Goal: Task Accomplishment & Management: Complete application form

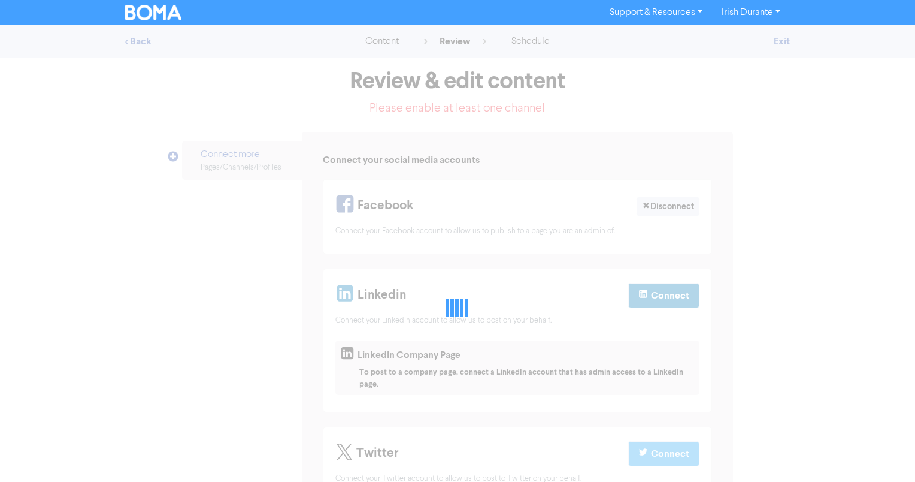
select select "LEARN_MORE"
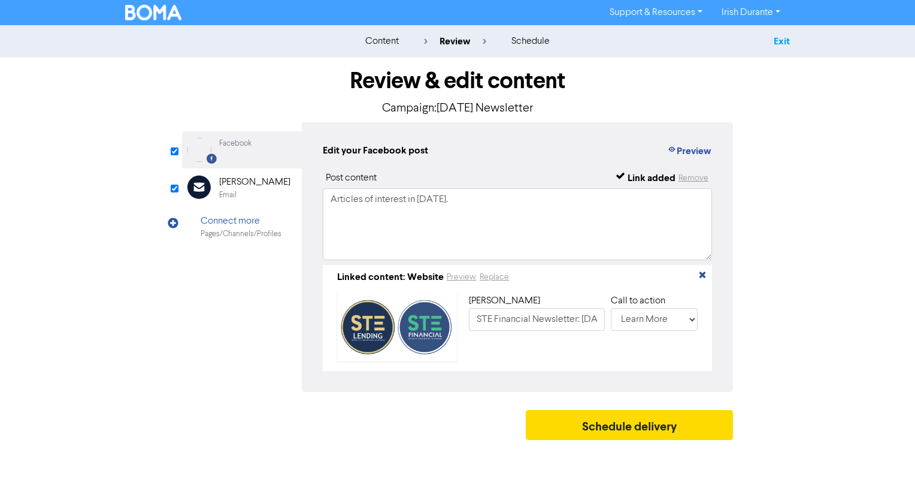
click at [786, 38] on link "Exit" at bounding box center [782, 41] width 16 height 12
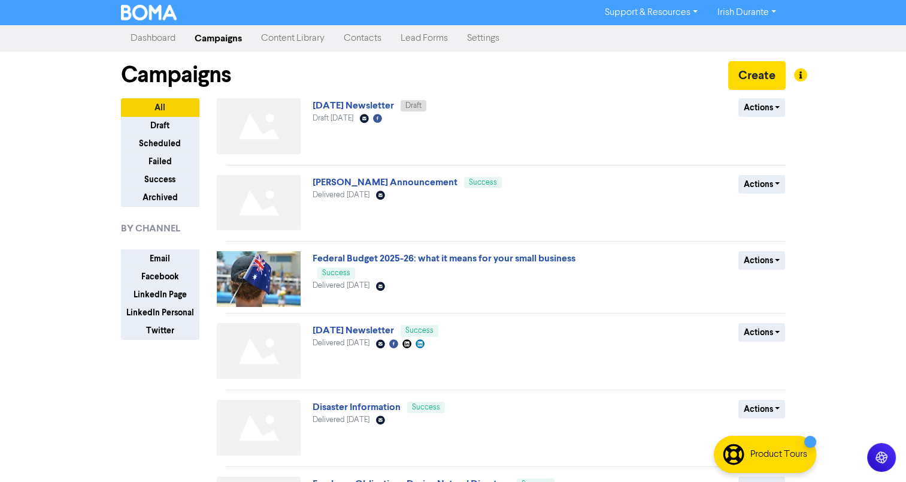
click at [361, 44] on link "Contacts" at bounding box center [362, 38] width 57 height 24
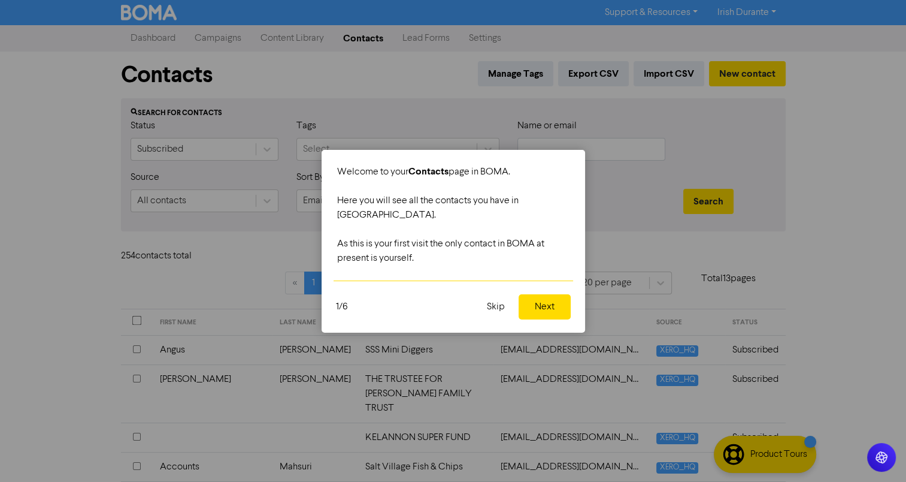
click at [547, 302] on button "Next" at bounding box center [545, 306] width 52 height 25
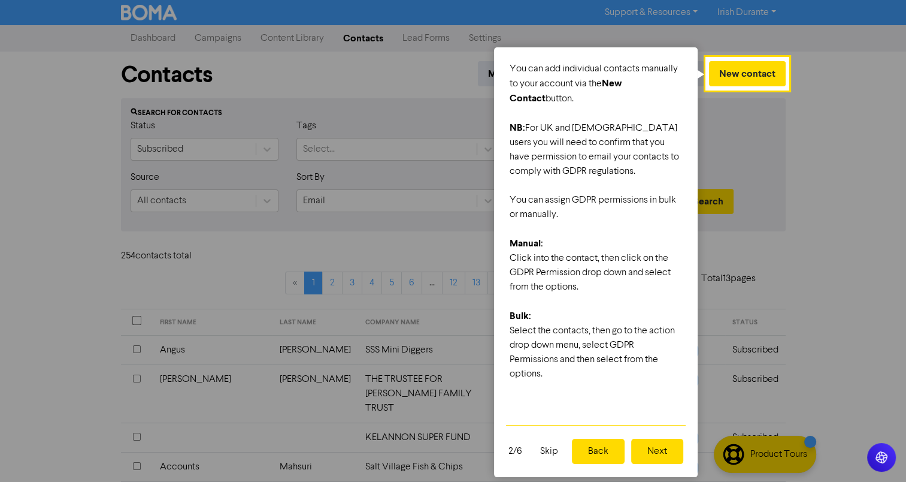
click at [658, 453] on button "Next" at bounding box center [657, 450] width 52 height 25
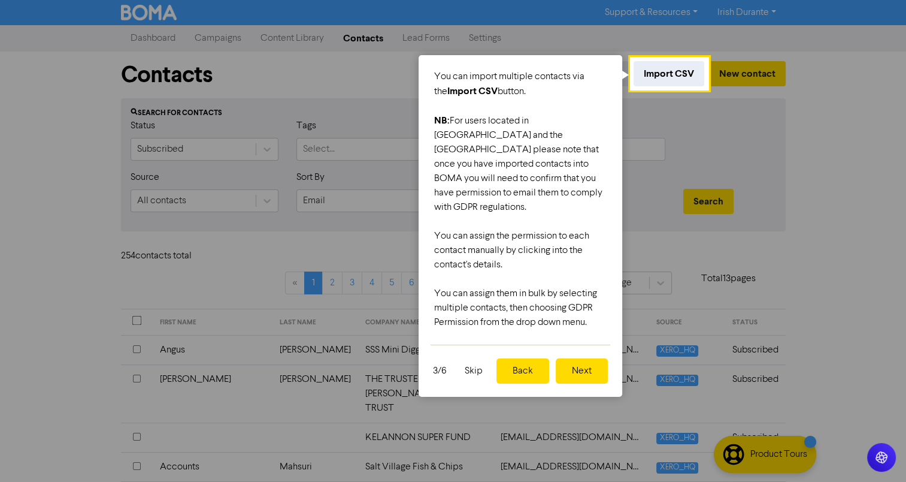
click at [583, 358] on button "Next" at bounding box center [582, 370] width 52 height 25
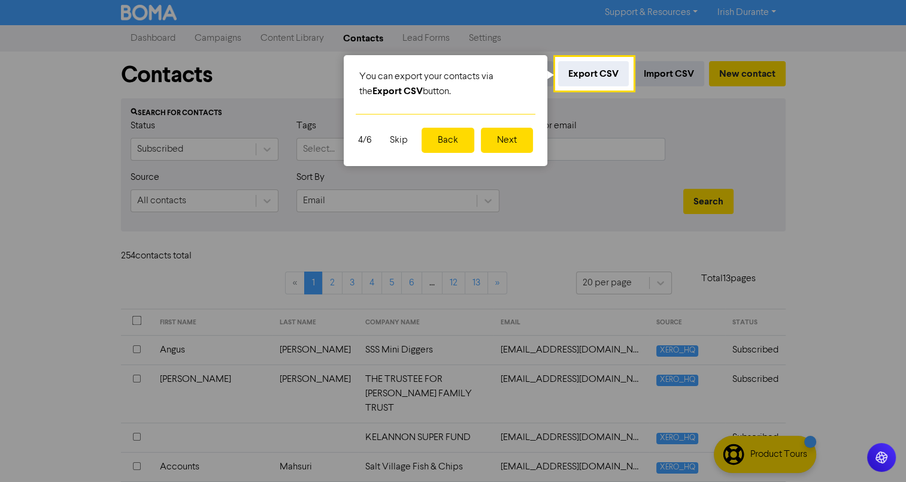
click at [503, 143] on button "Next" at bounding box center [507, 140] width 52 height 25
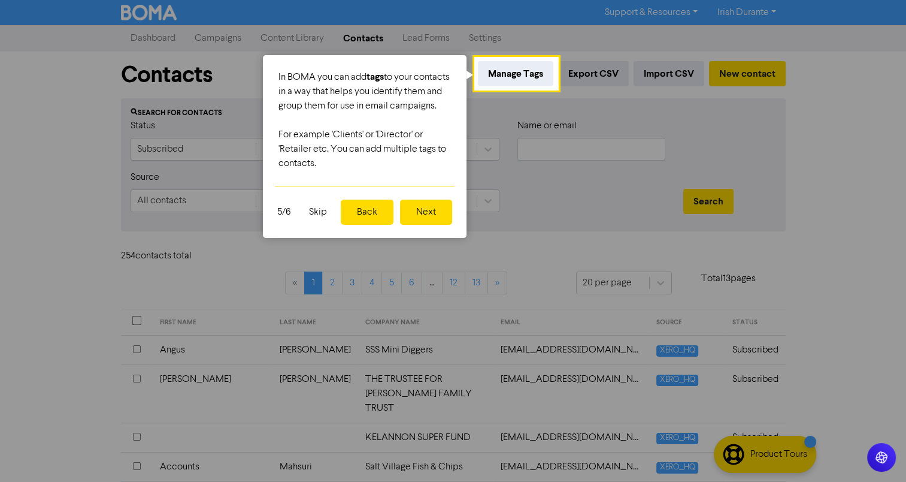
click at [436, 225] on button "Next" at bounding box center [426, 211] width 52 height 25
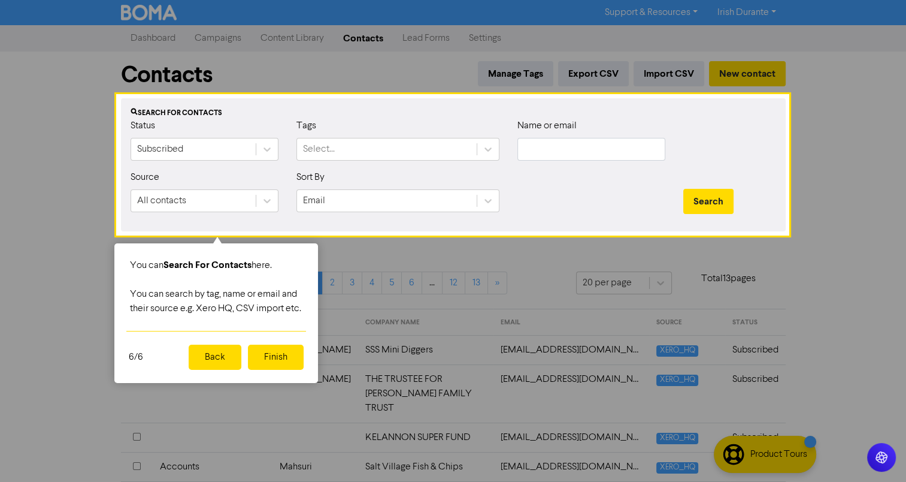
click at [285, 370] on button "Finish" at bounding box center [276, 356] width 56 height 25
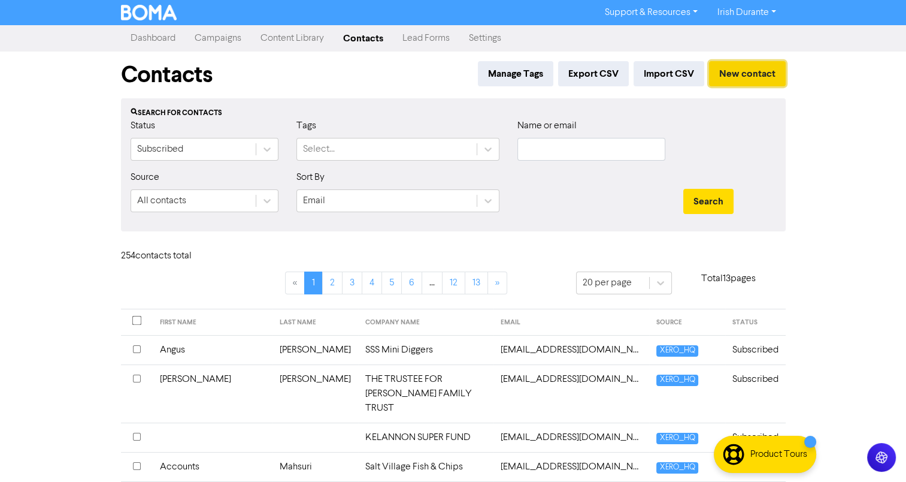
click at [765, 80] on button "New contact" at bounding box center [747, 73] width 77 height 25
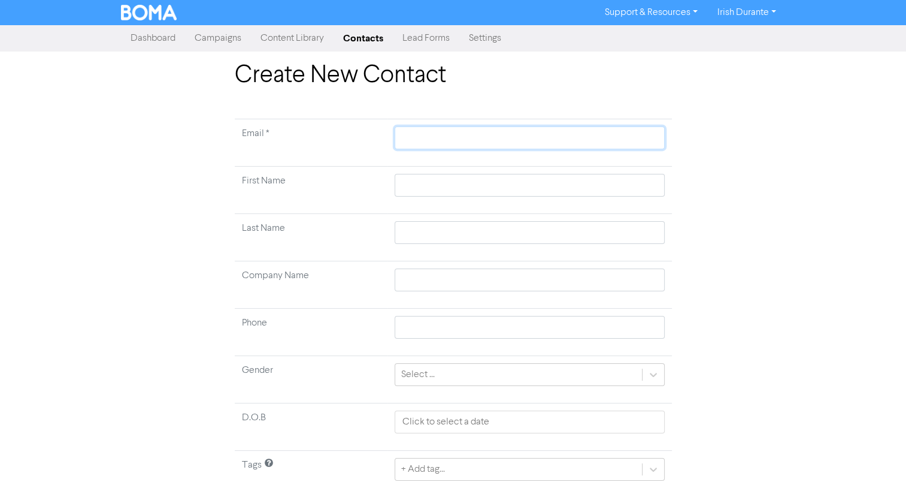
click at [503, 143] on input "text" at bounding box center [530, 137] width 270 height 23
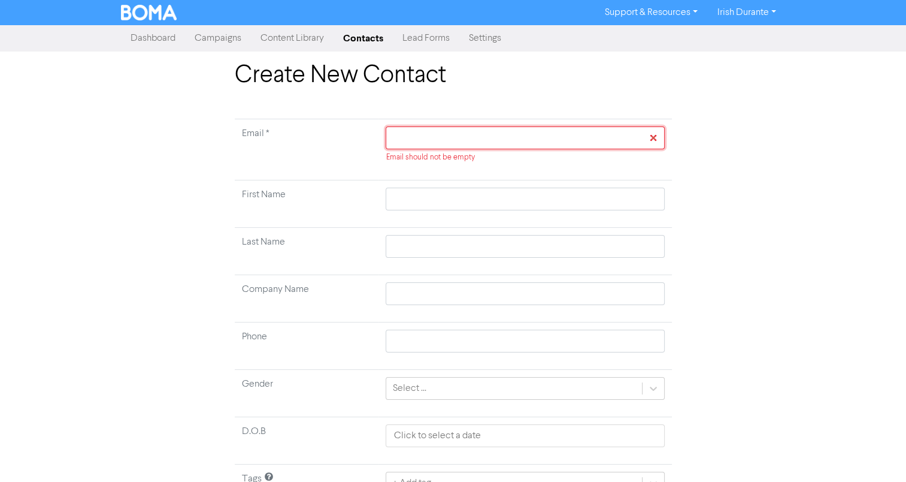
click at [500, 129] on input "text" at bounding box center [525, 137] width 279 height 23
type input "S"
type input "SU"
type input "S"
type input "s"
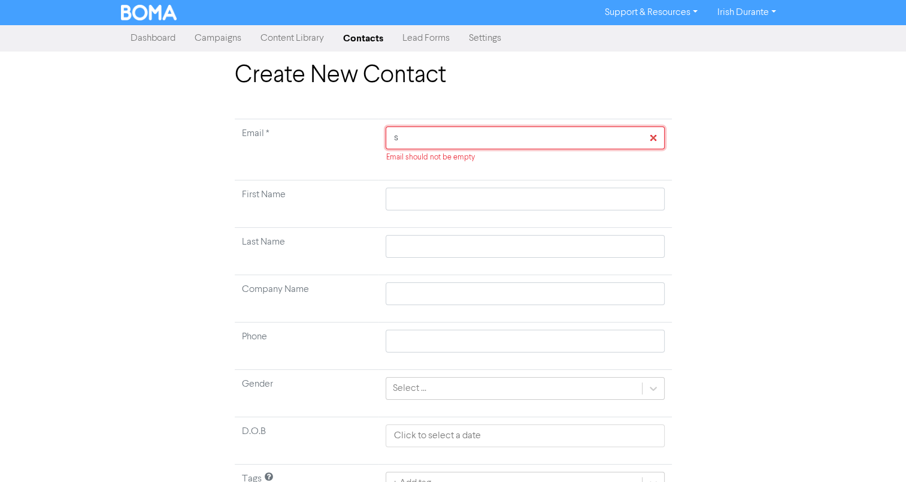
type input "su"
type input "sun"
type input "sunn"
type input "sunny"
type input "sunnys"
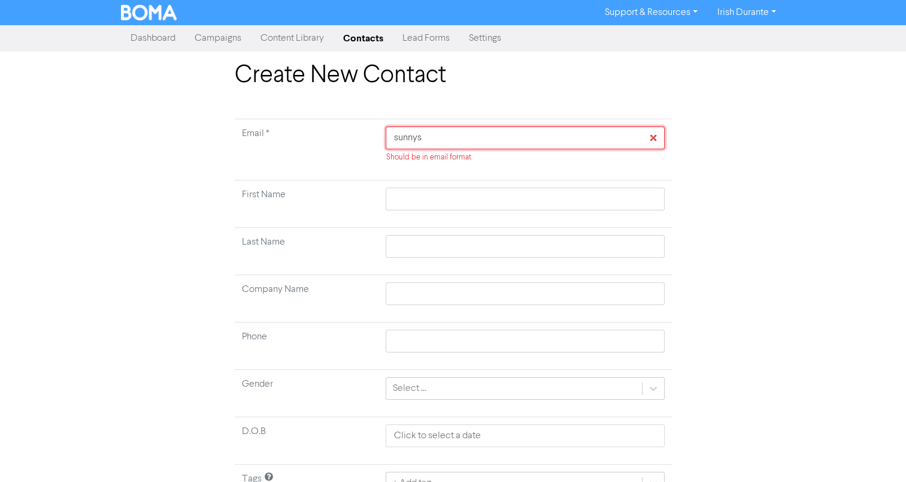
type input "sunnysi"
type input "sunnysid"
type input "sunnyside"
type input "sunnysides"
type input "sunnysideso"
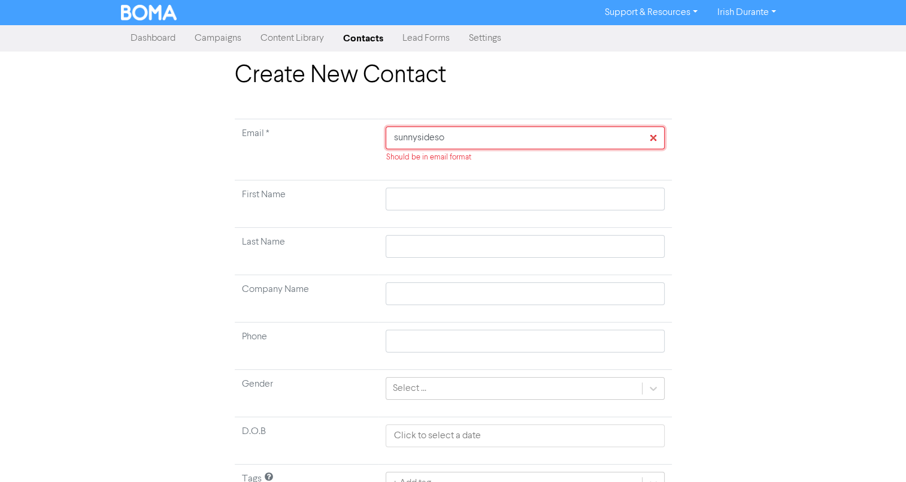
type input "sunnysidesol"
type input "sunnysidesola"
type input "sunnysidesolar"
type input "sunnysidesolar."
type input "sunnysidesolar.c"
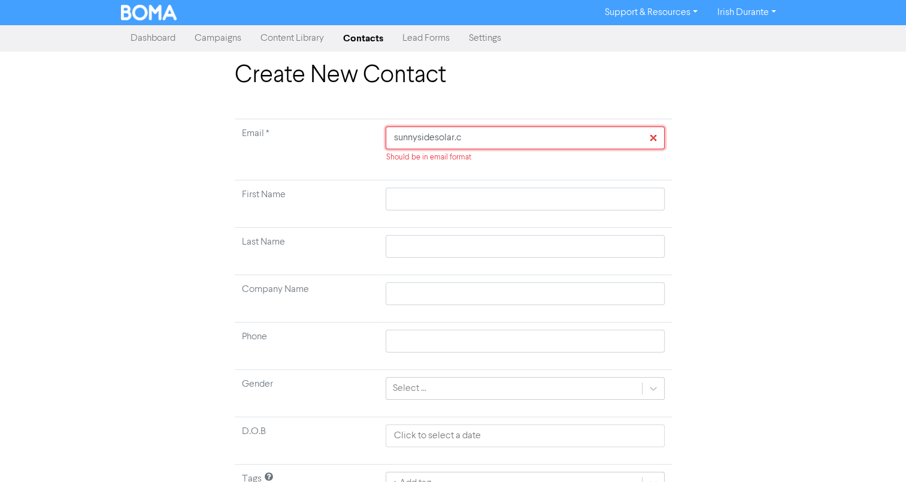
type input "[DOMAIN_NAME]"
type input "[DOMAIN_NAME]."
type input "sunnysidesolar.com.a"
type input "sunnysidesolar.com.ay"
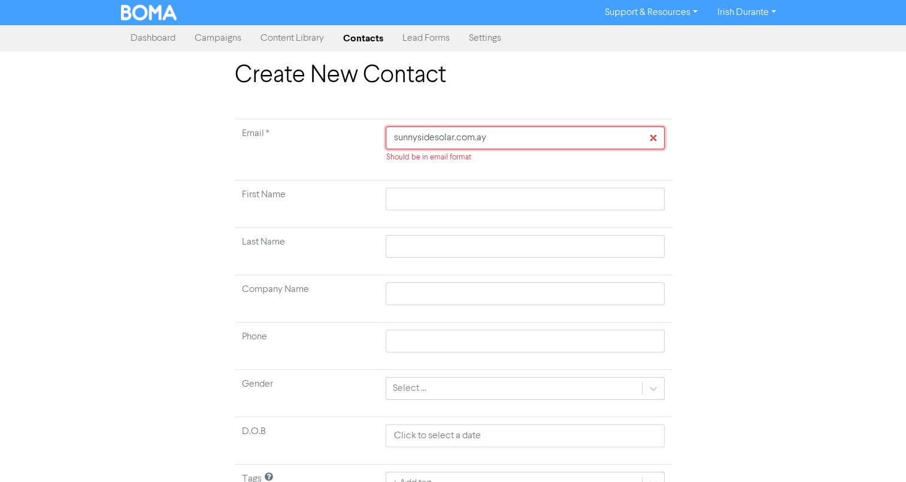
type input "sunnysidesolar.com.a"
type input "[DOMAIN_NAME]"
click at [513, 140] on input "[DOMAIN_NAME]" at bounding box center [525, 137] width 279 height 23
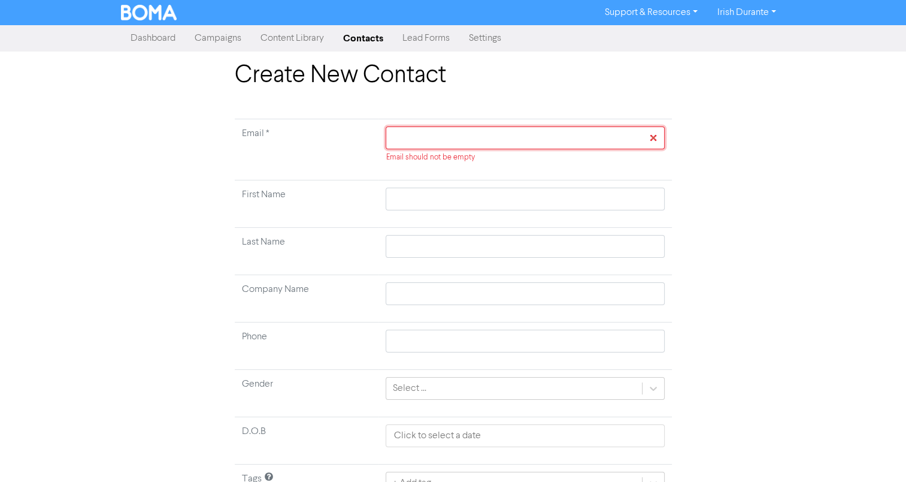
click at [414, 147] on input "text" at bounding box center [525, 137] width 279 height 23
click at [420, 132] on input "text" at bounding box center [525, 137] width 279 height 23
type input "W"
type input "WM"
type input "WMR"
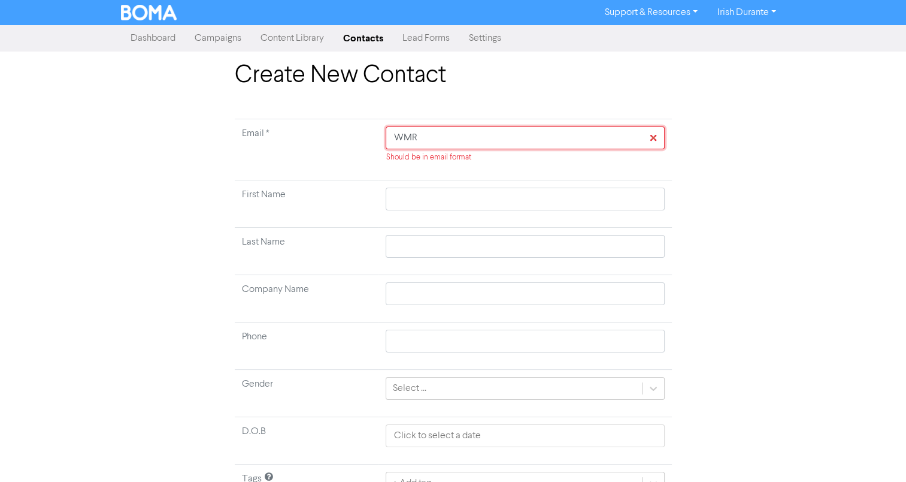
type input "WMRb"
type input "WMRbu"
type input "WMRbus"
type input "WMRbusi"
type input "WMRbusin"
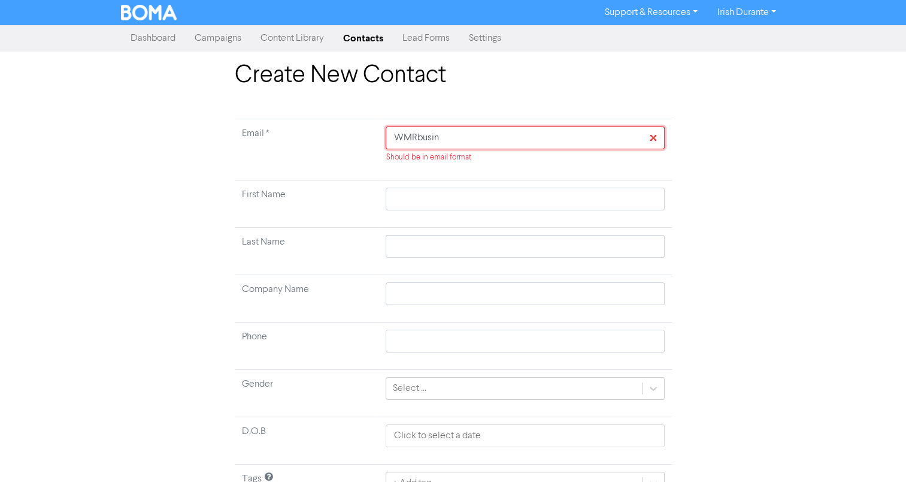
type input "WMRbusine"
type input "WMRbusines"
type input "WMRbusiness"
type input "WMRbusiness@"
type input "WMRbusiness@p"
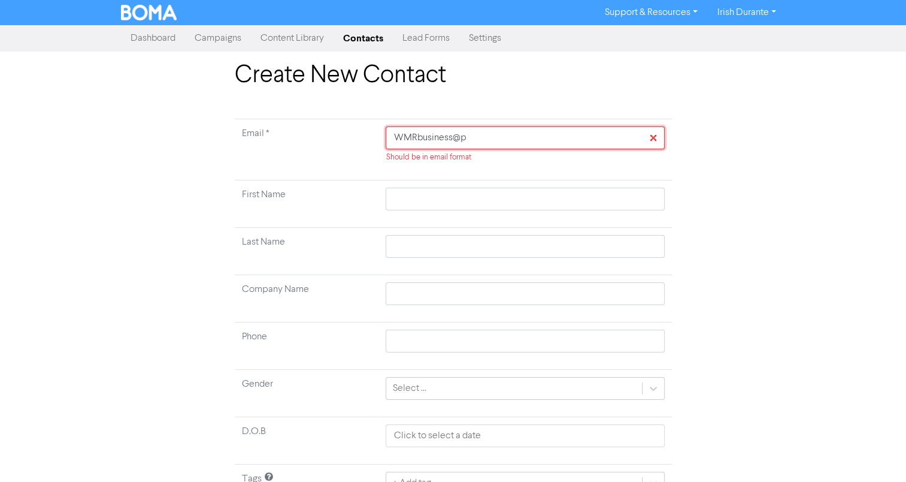
type input "WMRbusiness@pr"
type input "WMRbusiness@pro"
type input "WMRbusiness@prot"
type input "WMRbusiness@proto"
type input "[EMAIL_ADDRESS]"
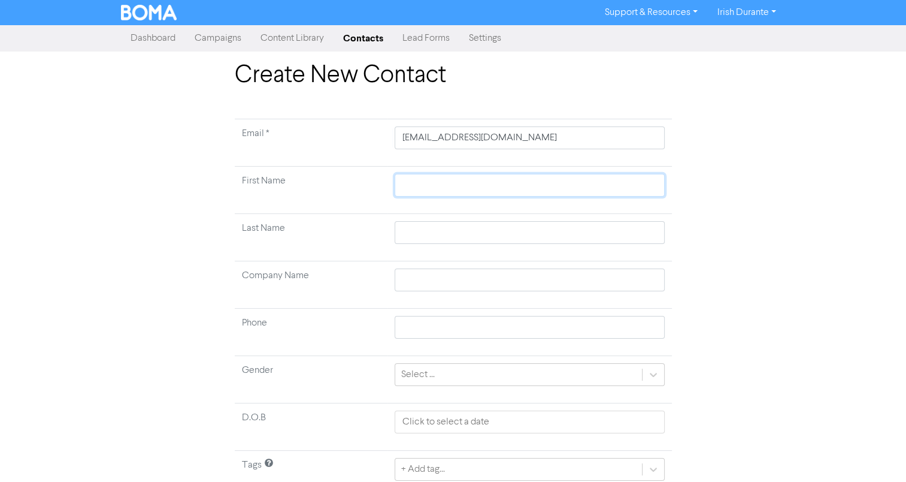
click at [412, 192] on input "text" at bounding box center [530, 185] width 270 height 23
click at [356, 271] on td "Company Name" at bounding box center [311, 284] width 153 height 47
click at [432, 287] on input "text" at bounding box center [530, 279] width 270 height 23
click at [431, 333] on input "text" at bounding box center [530, 327] width 270 height 23
click at [458, 376] on div "Select ..." at bounding box center [518, 375] width 246 height 22
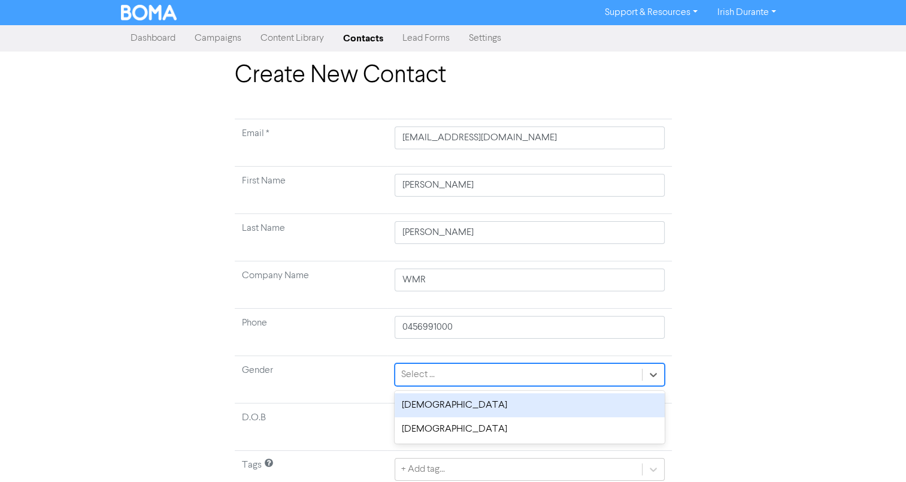
click at [435, 402] on div "[DEMOGRAPHIC_DATA]" at bounding box center [530, 405] width 270 height 24
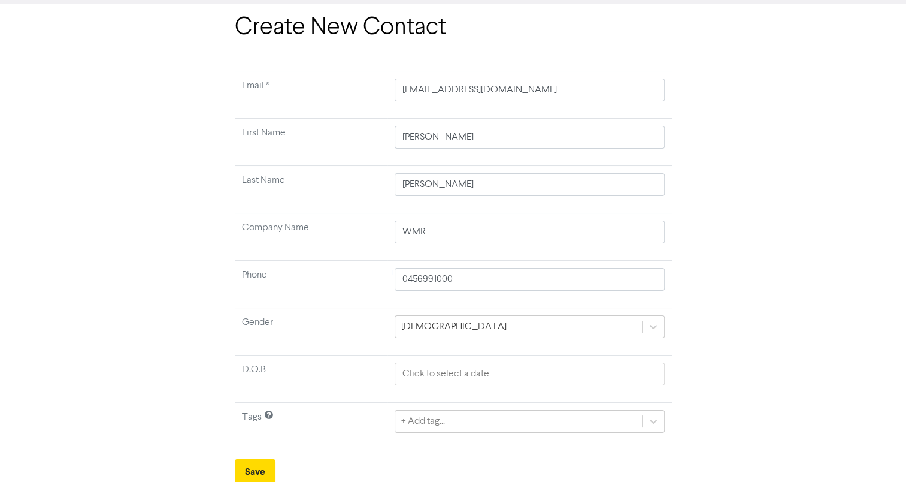
scroll to position [49, 0]
click at [445, 419] on div "+ Add tag..." at bounding box center [530, 420] width 270 height 23
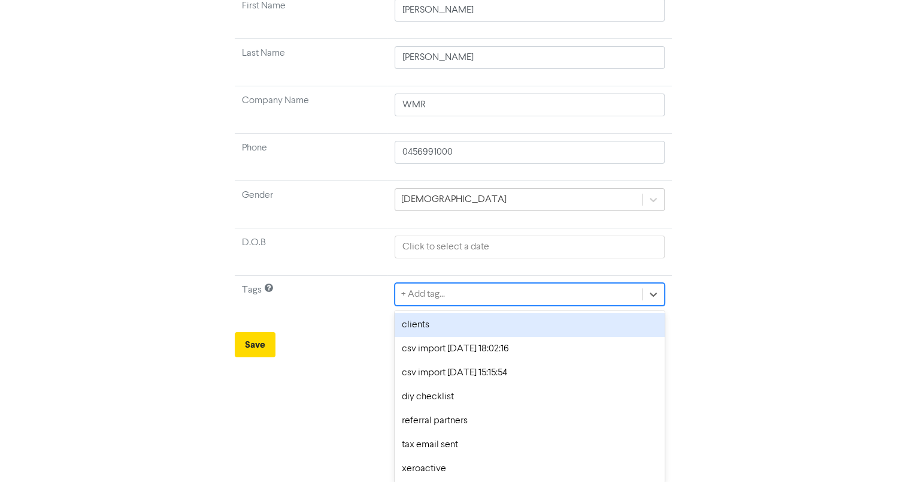
click at [410, 334] on div "clients" at bounding box center [530, 325] width 270 height 24
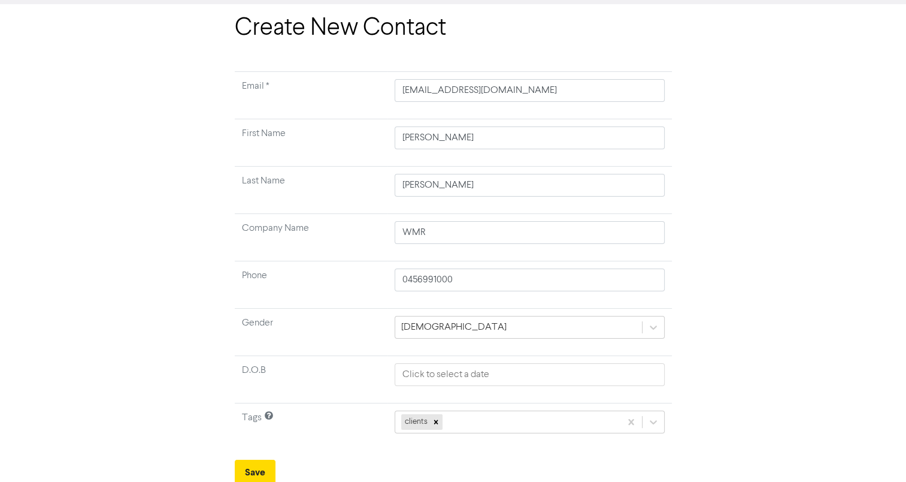
scroll to position [49, 0]
click at [252, 462] on button "Save" at bounding box center [255, 470] width 41 height 25
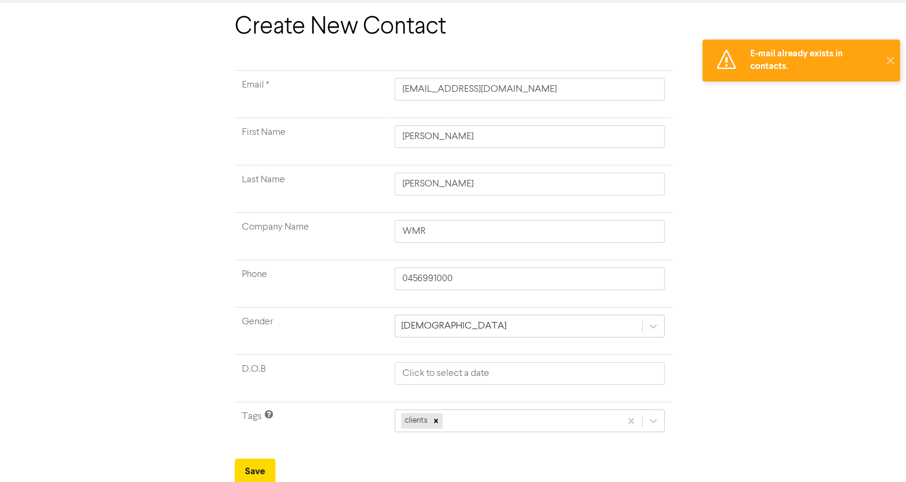
click at [752, 205] on div "Create New Contact Email * [EMAIL_ADDRESS][DOMAIN_NAME] First Name [PERSON_NAME…" at bounding box center [453, 248] width 683 height 471
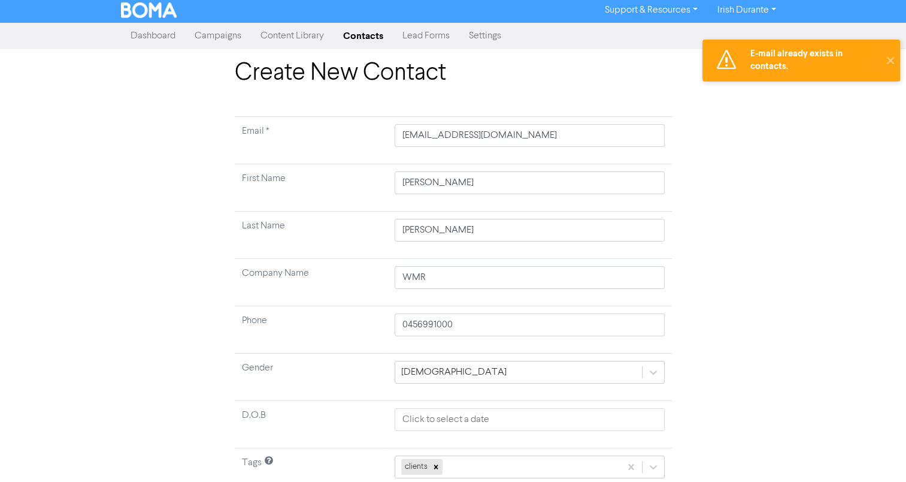
scroll to position [0, 0]
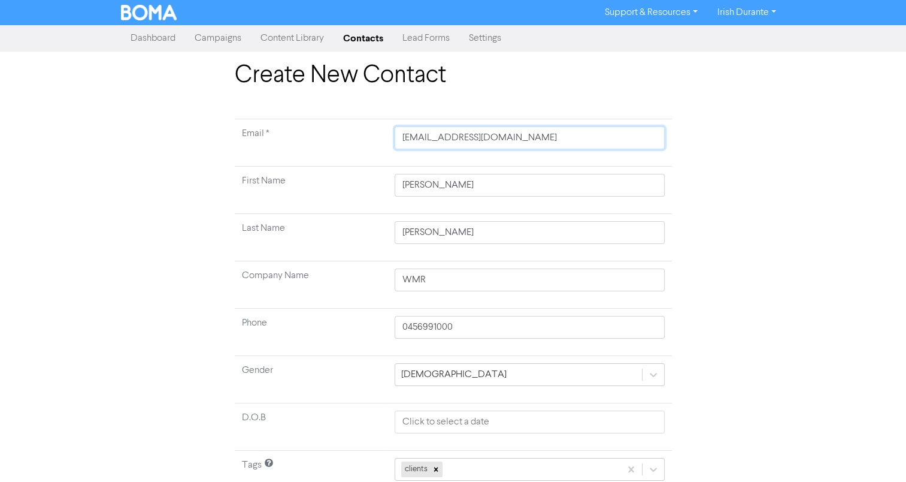
click at [491, 140] on input "[EMAIL_ADDRESS][DOMAIN_NAME]" at bounding box center [530, 137] width 270 height 23
click at [435, 192] on input "[PERSON_NAME]" at bounding box center [530, 185] width 270 height 23
click at [432, 239] on input "[PERSON_NAME]" at bounding box center [530, 232] width 270 height 23
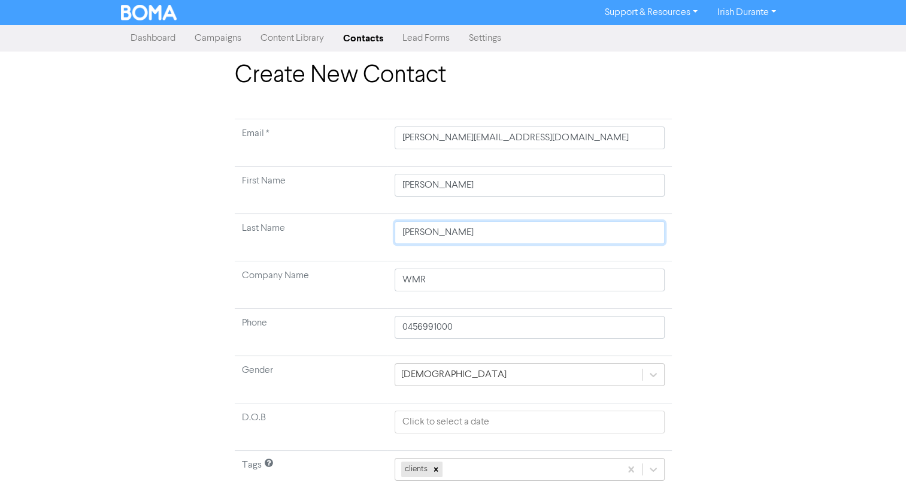
click at [432, 239] on input "[PERSON_NAME]" at bounding box center [530, 232] width 270 height 23
click at [444, 286] on input "WMR" at bounding box center [530, 279] width 270 height 23
click at [510, 329] on input "0456991000" at bounding box center [530, 327] width 270 height 23
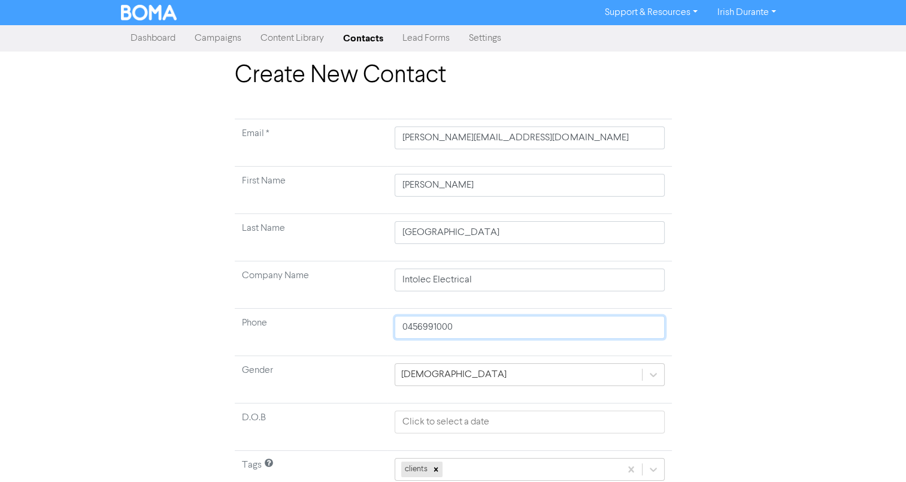
click at [510, 329] on input "0456991000" at bounding box center [530, 327] width 270 height 23
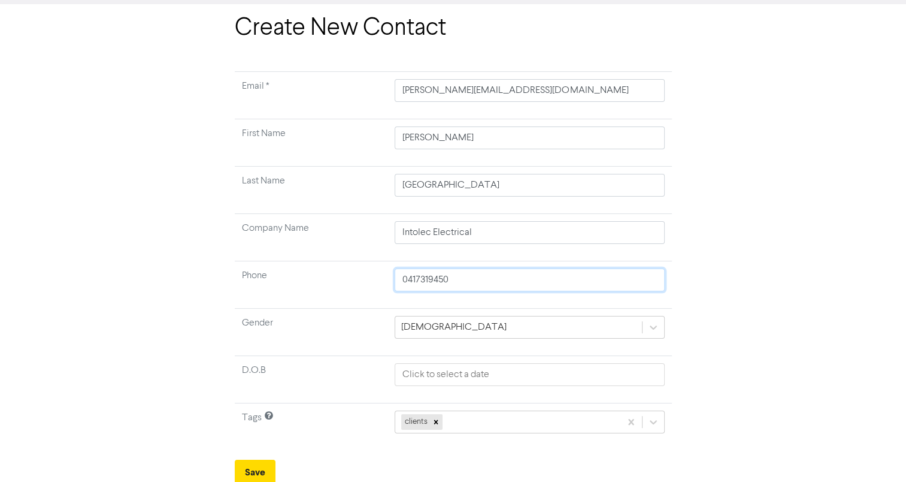
scroll to position [49, 0]
click at [256, 458] on button "Save" at bounding box center [255, 470] width 41 height 25
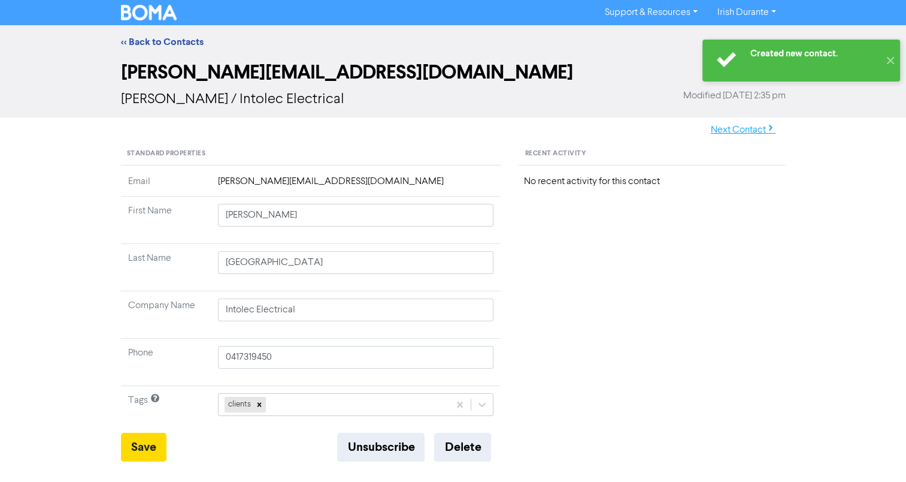
click at [741, 129] on button "Next Contact" at bounding box center [743, 129] width 85 height 25
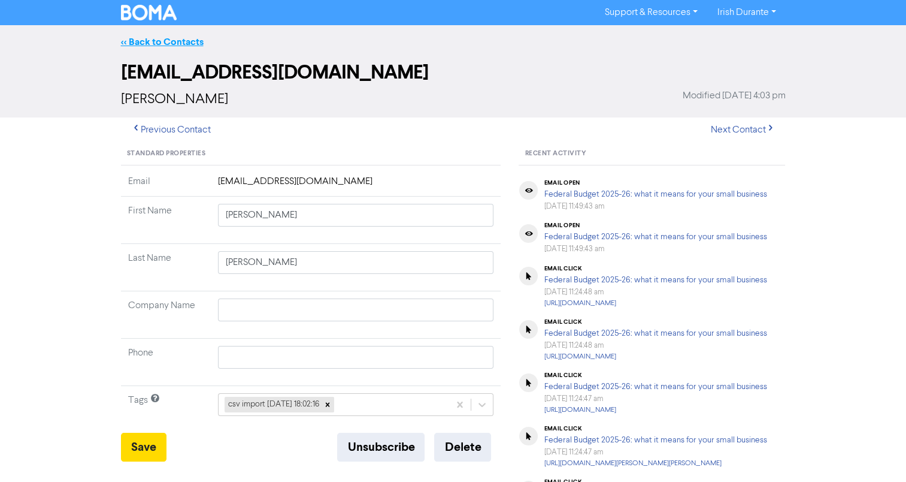
click at [170, 36] on link "<< Back to Contacts" at bounding box center [162, 42] width 83 height 12
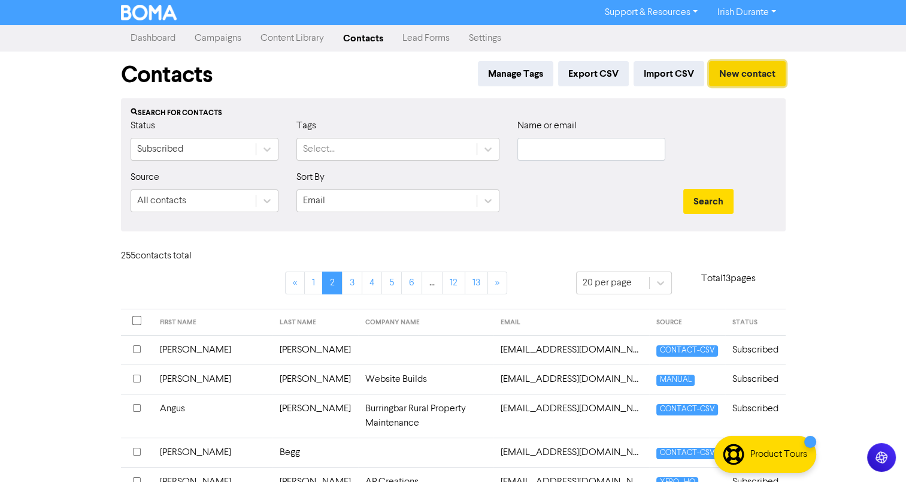
click at [736, 71] on button "New contact" at bounding box center [747, 73] width 77 height 25
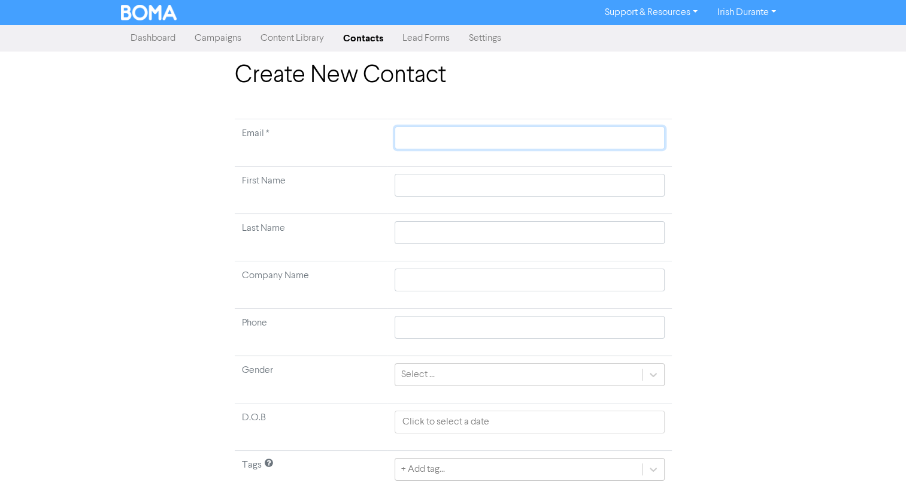
click at [429, 141] on input "text" at bounding box center [530, 137] width 270 height 23
click at [528, 186] on input "text" at bounding box center [530, 185] width 270 height 23
click at [493, 238] on input "text" at bounding box center [530, 232] width 270 height 23
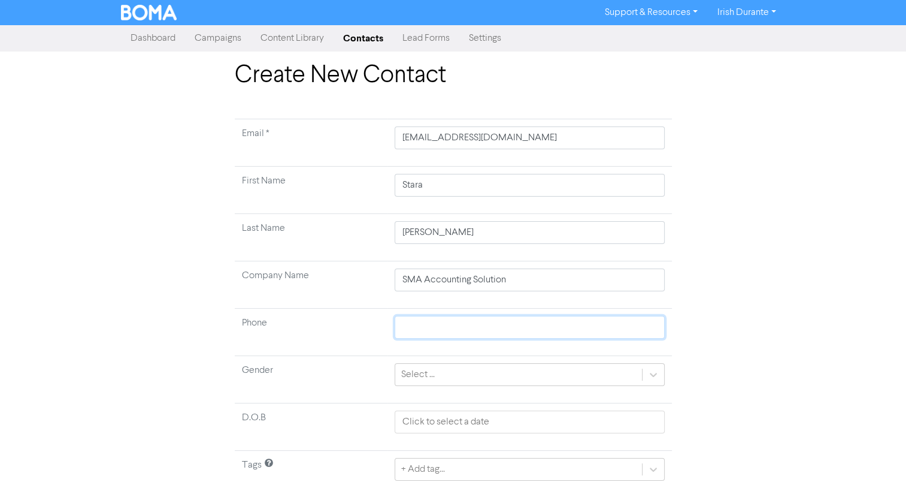
click at [435, 325] on input "text" at bounding box center [530, 327] width 270 height 23
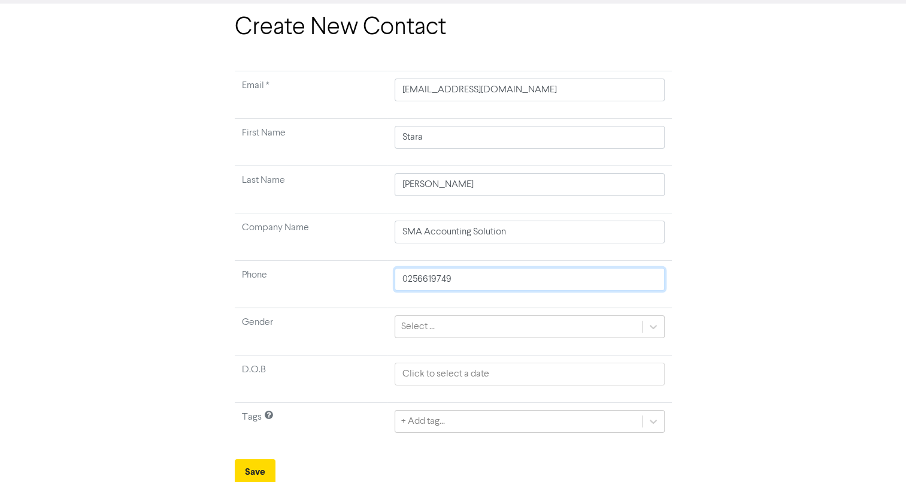
scroll to position [49, 0]
click at [512, 426] on div "+ Add tag..." at bounding box center [530, 418] width 270 height 23
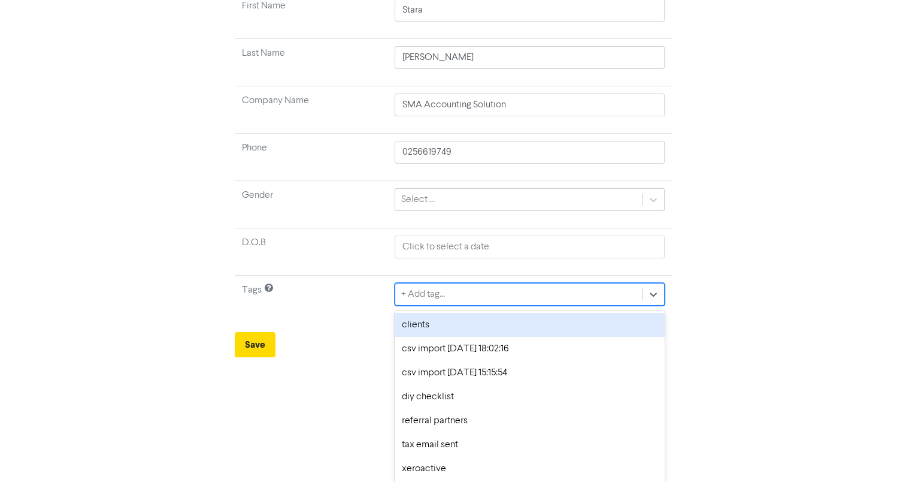
click at [419, 328] on div "clients" at bounding box center [530, 325] width 270 height 24
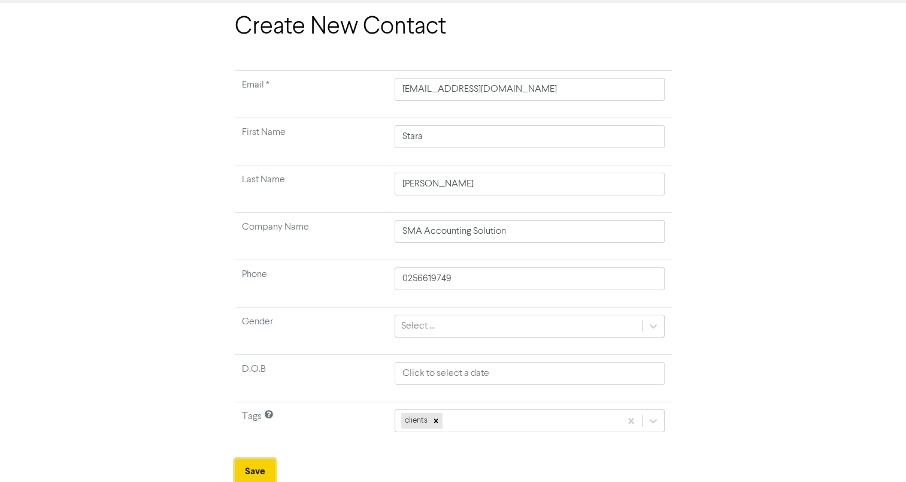
click at [258, 458] on button "Save" at bounding box center [255, 470] width 41 height 25
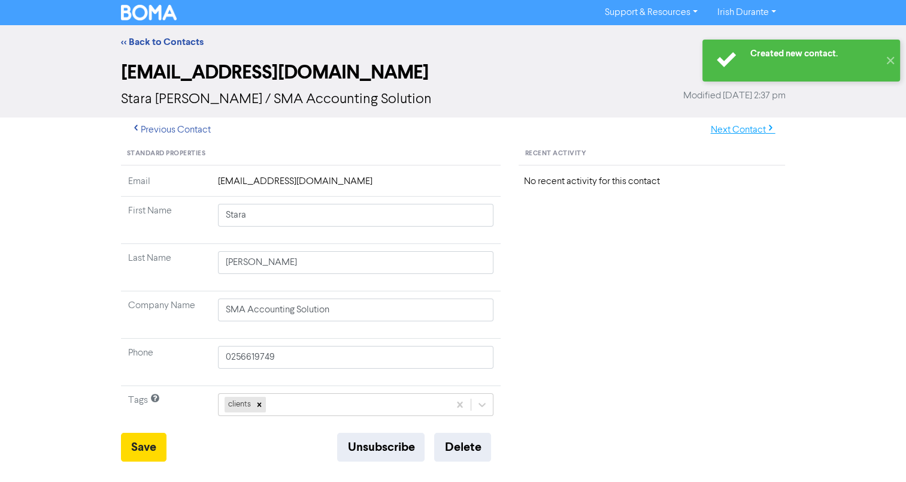
click at [740, 124] on button "Next Contact" at bounding box center [743, 129] width 85 height 25
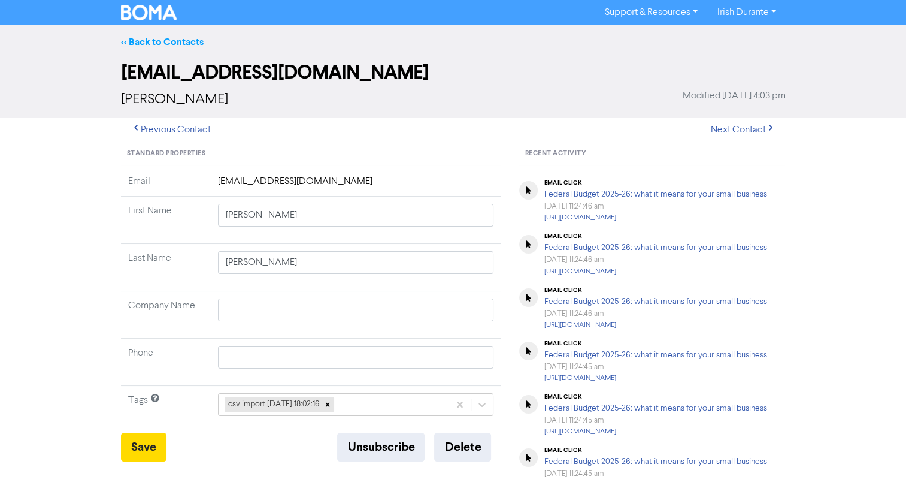
click at [161, 39] on link "<< Back to Contacts" at bounding box center [162, 42] width 83 height 12
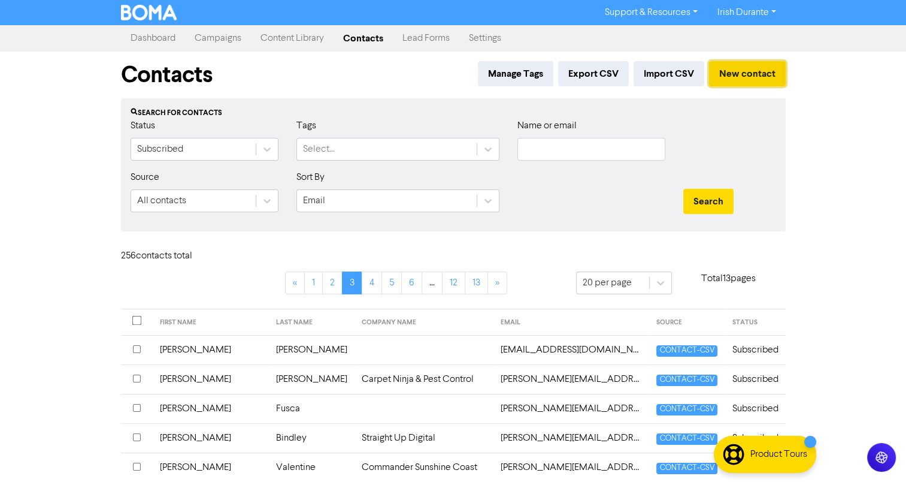
click at [733, 76] on button "New contact" at bounding box center [747, 73] width 77 height 25
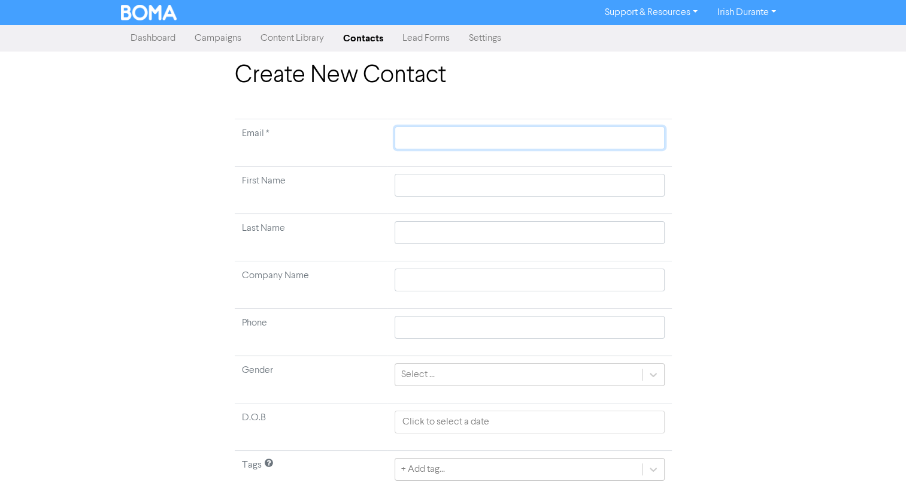
click at [449, 142] on input "text" at bounding box center [530, 137] width 270 height 23
click at [497, 375] on div "Select ..." at bounding box center [518, 375] width 246 height 22
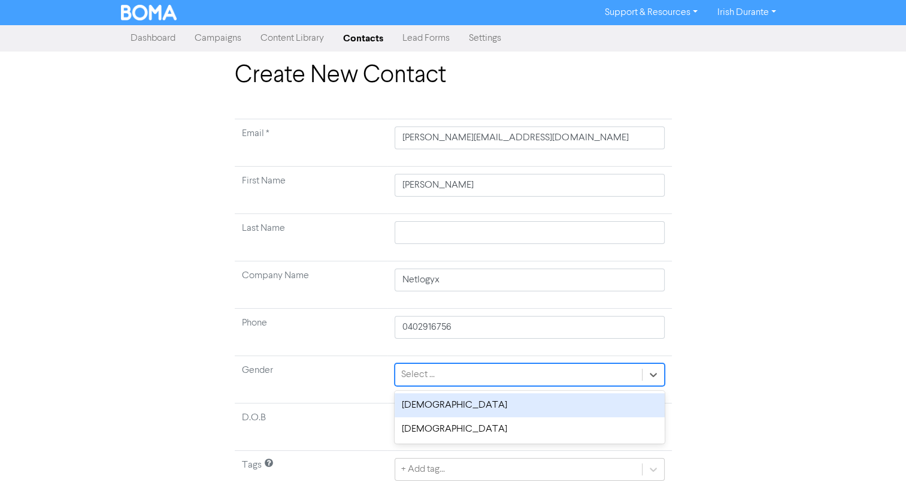
drag, startPoint x: 426, startPoint y: 410, endPoint x: 380, endPoint y: 405, distance: 47.0
click at [426, 410] on div "[DEMOGRAPHIC_DATA]" at bounding box center [530, 405] width 270 height 24
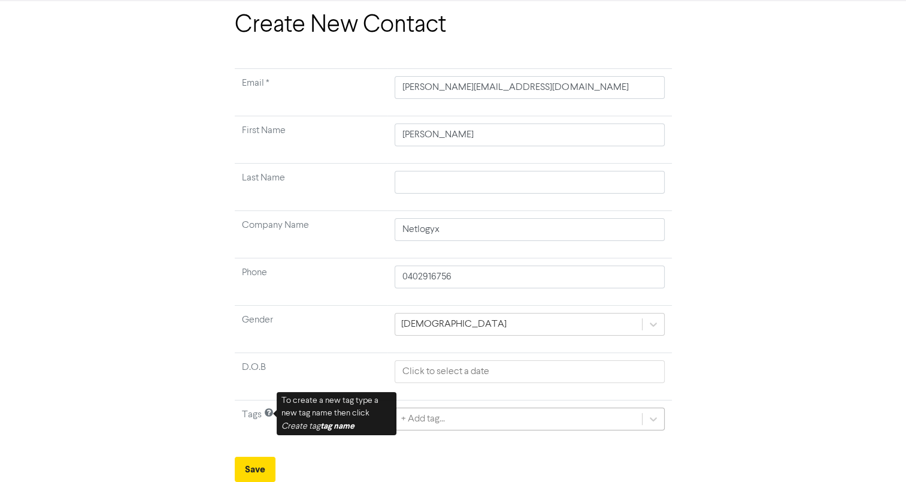
click at [465, 429] on div "+ Add tag..." at bounding box center [530, 418] width 270 height 23
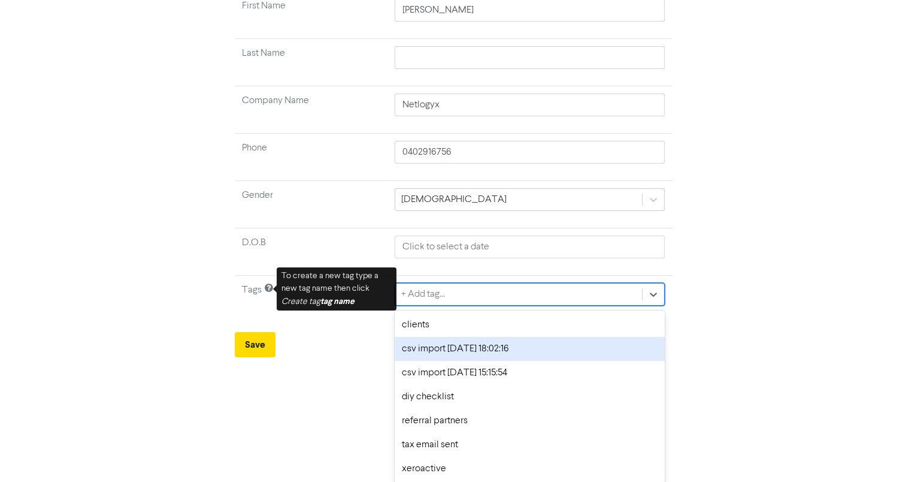
click at [426, 328] on div "clients" at bounding box center [530, 325] width 270 height 24
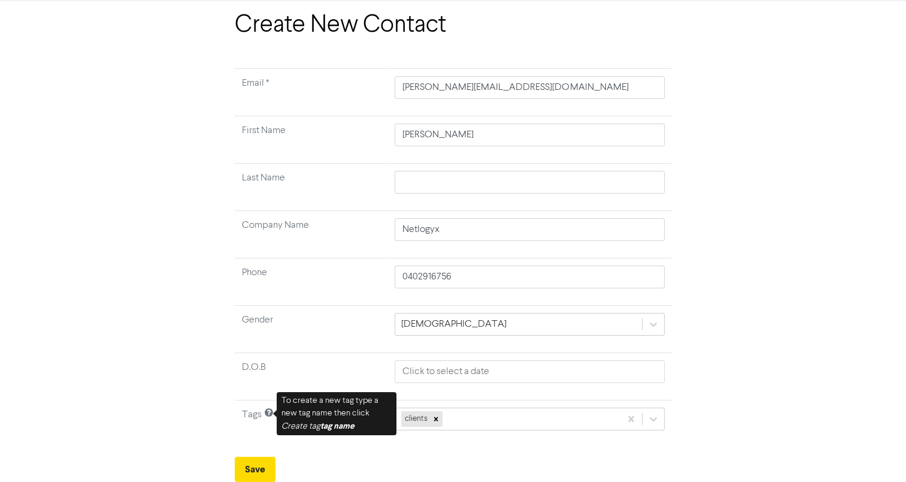
scroll to position [49, 0]
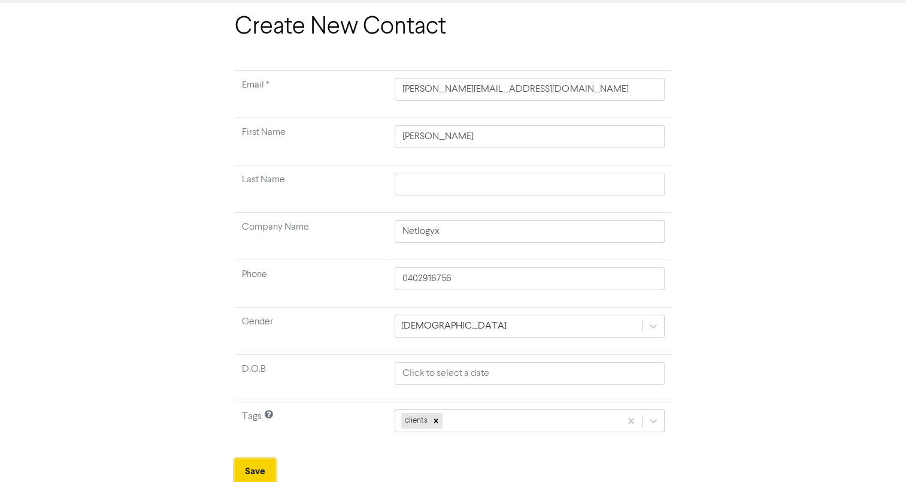
click at [256, 462] on button "Save" at bounding box center [255, 470] width 41 height 25
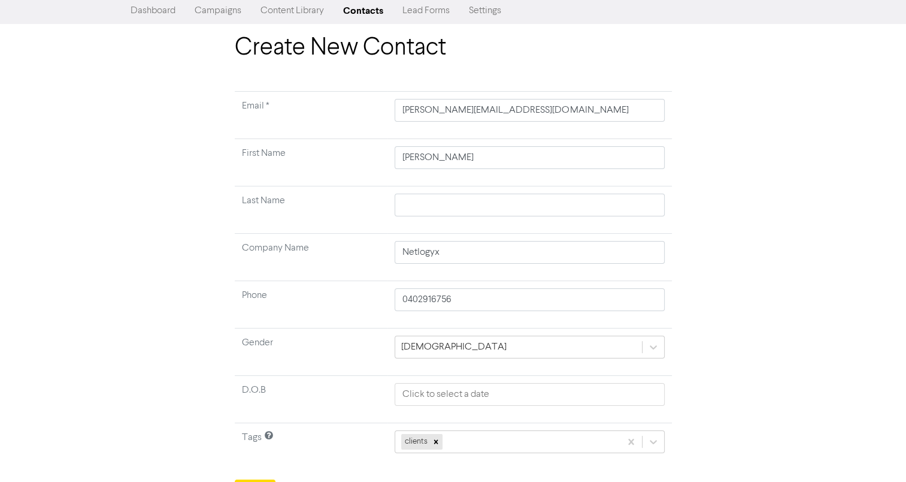
scroll to position [0, 0]
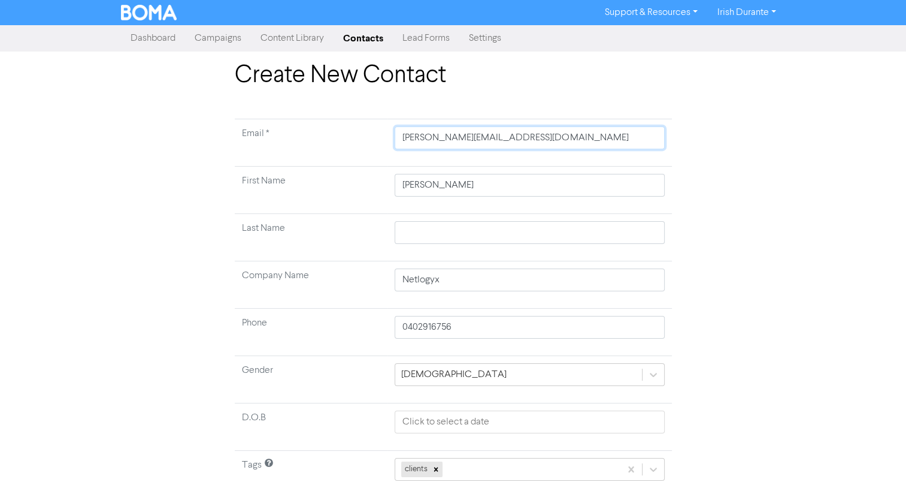
click at [461, 144] on input "[PERSON_NAME][EMAIL_ADDRESS][DOMAIN_NAME]" at bounding box center [530, 137] width 270 height 23
click at [465, 231] on input "text" at bounding box center [530, 232] width 270 height 23
click at [463, 333] on input "0402916756" at bounding box center [530, 327] width 270 height 23
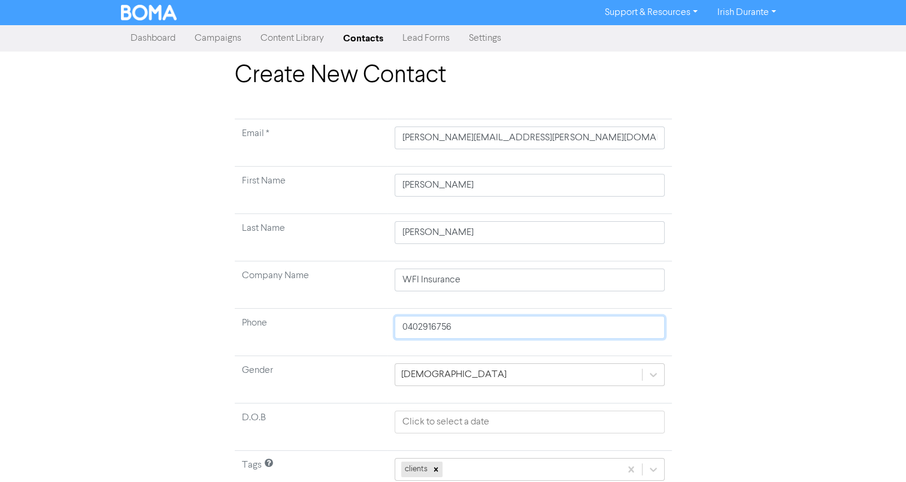
click at [463, 333] on input "0402916756" at bounding box center [530, 327] width 270 height 23
click at [460, 397] on td "[DEMOGRAPHIC_DATA]" at bounding box center [530, 379] width 284 height 47
click at [471, 371] on div "[DEMOGRAPHIC_DATA]" at bounding box center [518, 375] width 246 height 22
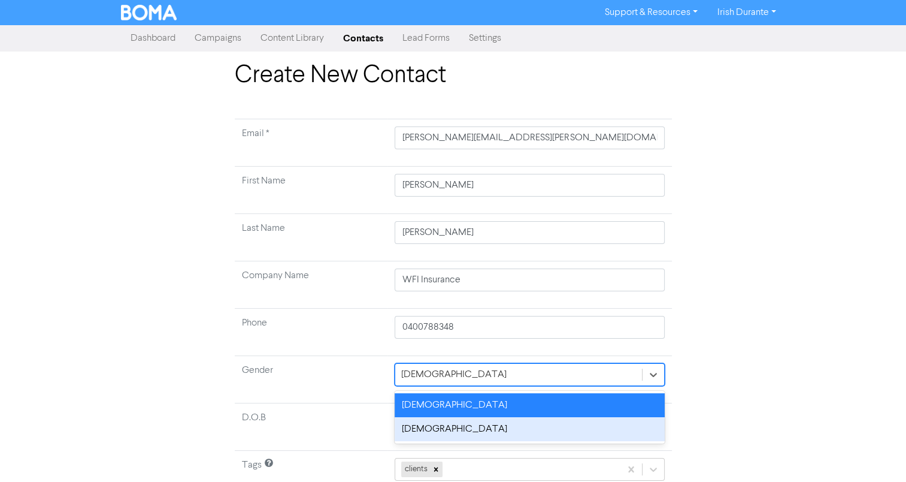
click at [429, 434] on div "[DEMOGRAPHIC_DATA]" at bounding box center [530, 429] width 270 height 24
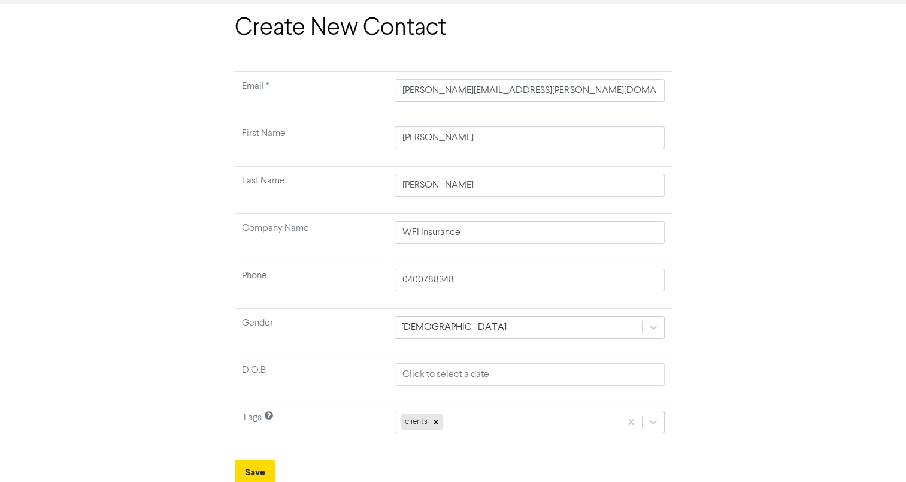
scroll to position [49, 0]
click at [264, 459] on button "Save" at bounding box center [255, 470] width 41 height 25
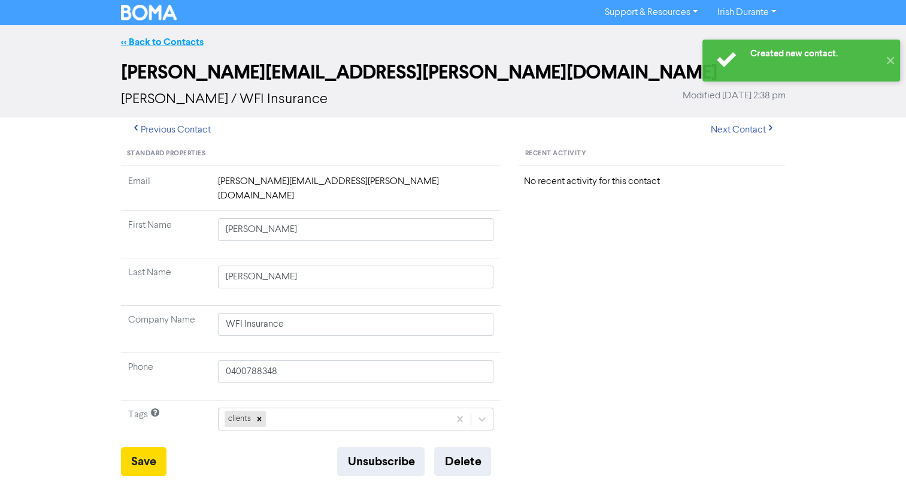
click at [179, 40] on link "<< Back to Contacts" at bounding box center [162, 42] width 83 height 12
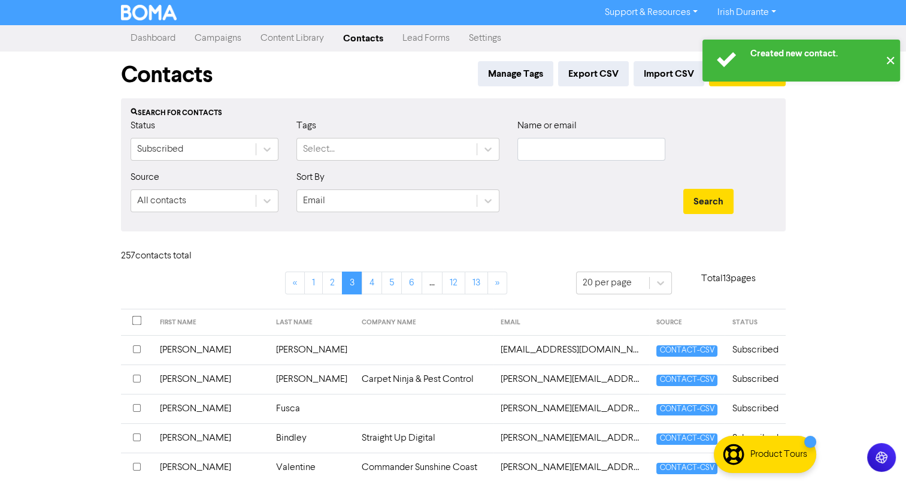
click at [889, 55] on button "✕" at bounding box center [890, 61] width 20 height 42
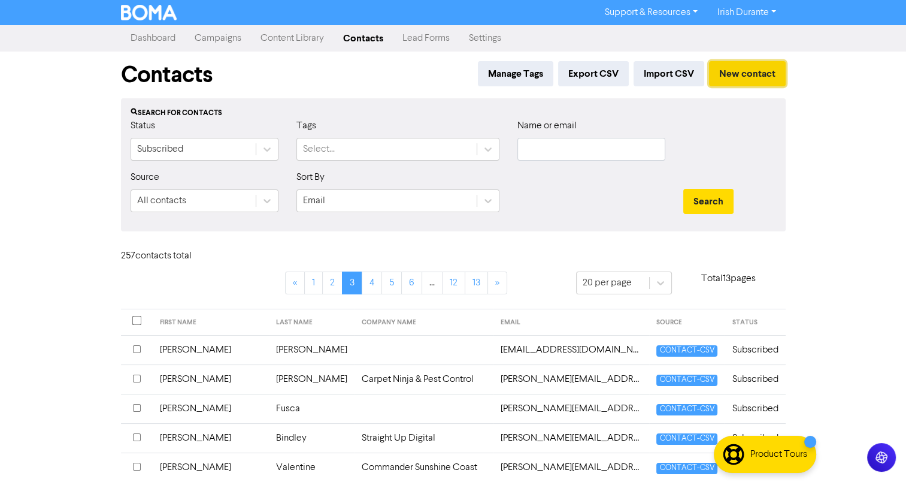
click at [764, 75] on button "New contact" at bounding box center [747, 73] width 77 height 25
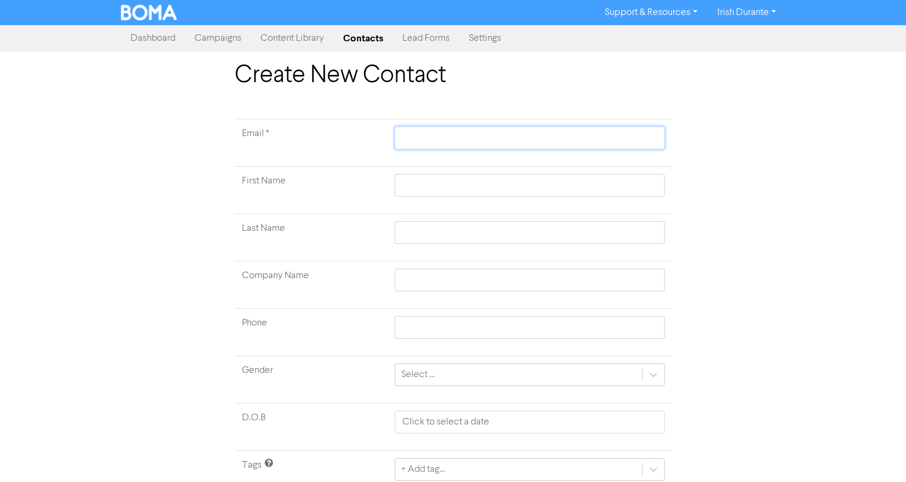
click at [431, 132] on input "text" at bounding box center [530, 137] width 270 height 23
click at [423, 185] on input "text" at bounding box center [530, 185] width 270 height 23
click at [500, 379] on div "Select ..." at bounding box center [518, 375] width 246 height 22
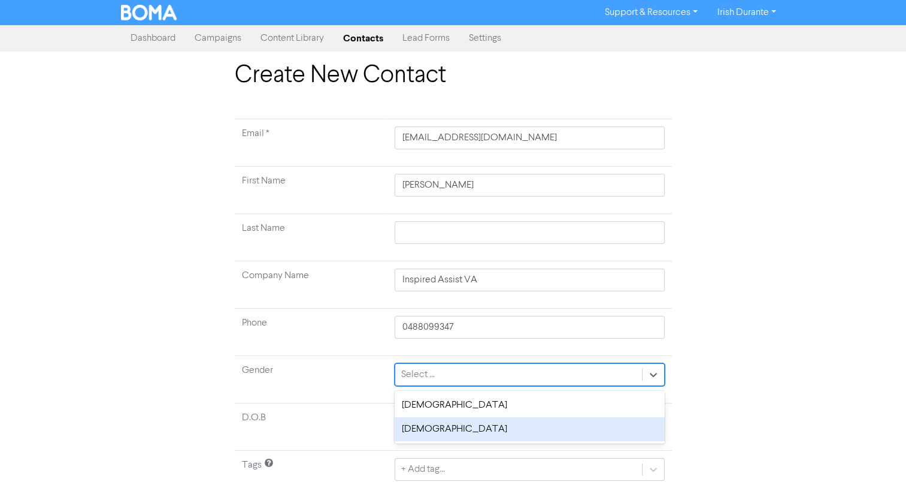
click at [431, 426] on div "[DEMOGRAPHIC_DATA]" at bounding box center [530, 429] width 270 height 24
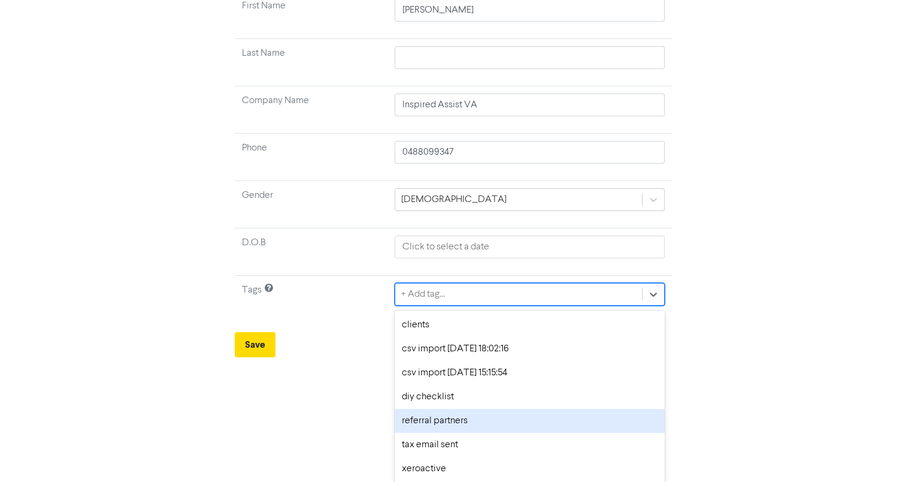
click at [452, 305] on div "option referral partners focused, 5 of 7. 7 results available. Use Up and Down …" at bounding box center [530, 294] width 270 height 23
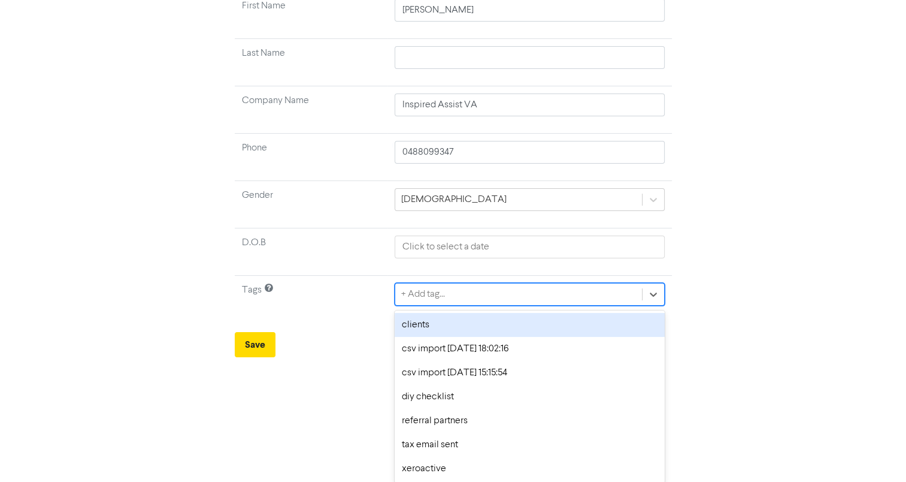
click at [422, 326] on div "clients" at bounding box center [530, 325] width 270 height 24
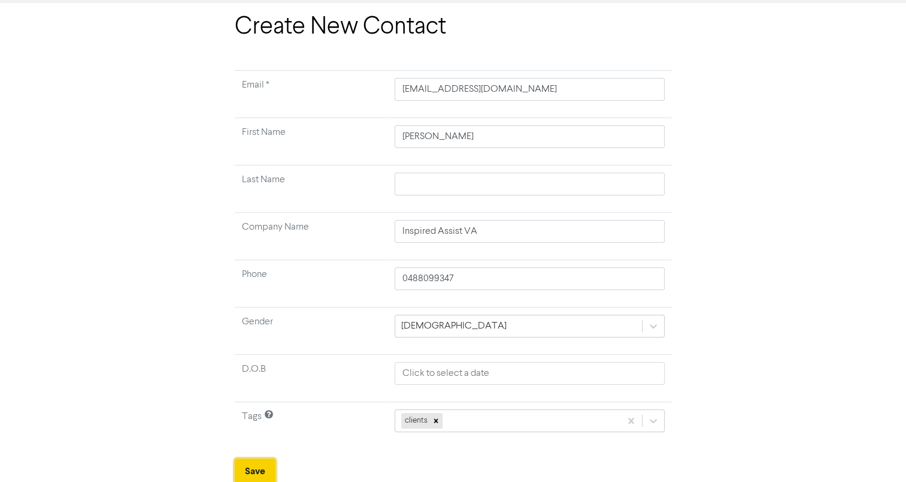
click at [259, 472] on button "Save" at bounding box center [255, 470] width 41 height 25
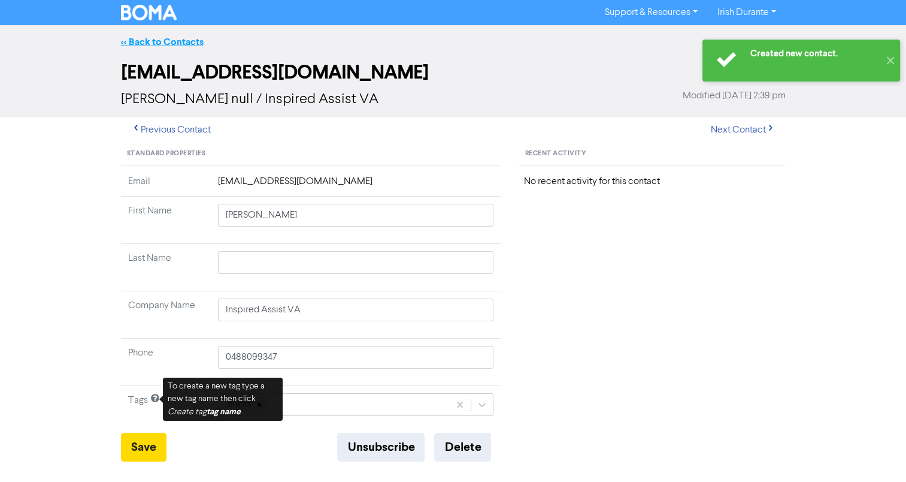
click at [167, 40] on link "<< Back to Contacts" at bounding box center [162, 42] width 83 height 12
